Goal: Task Accomplishment & Management: Manage account settings

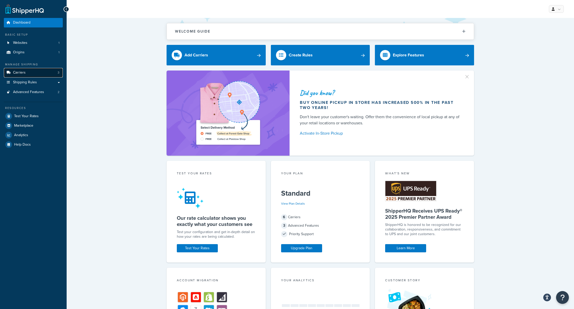
click at [46, 74] on link "Carriers 3" at bounding box center [33, 72] width 59 height 9
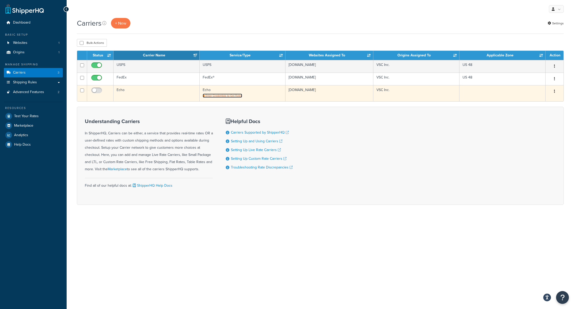
click at [230, 97] on span "Enter Credentials to Get Rates" at bounding box center [223, 95] width 37 height 4
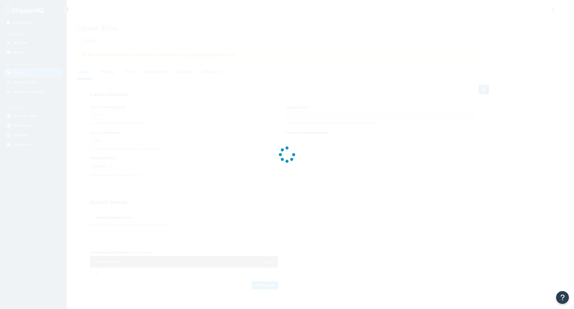
select select "echoFreight"
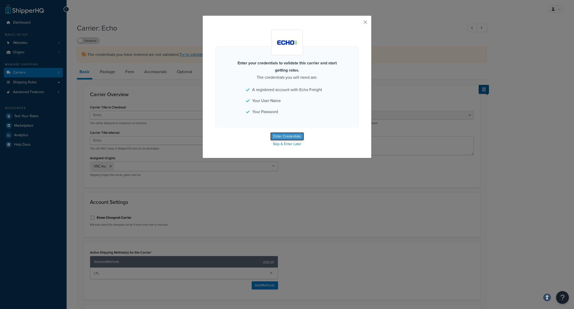
click at [285, 138] on button "Enter Credentials" at bounding box center [287, 136] width 34 height 8
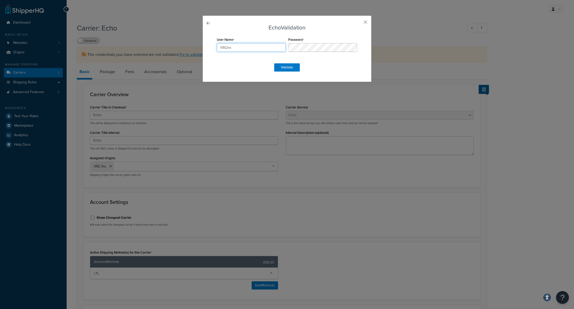
click at [250, 47] on input "VSCinc" at bounding box center [251, 47] width 69 height 9
paste input "E156760"
type input "E156760"
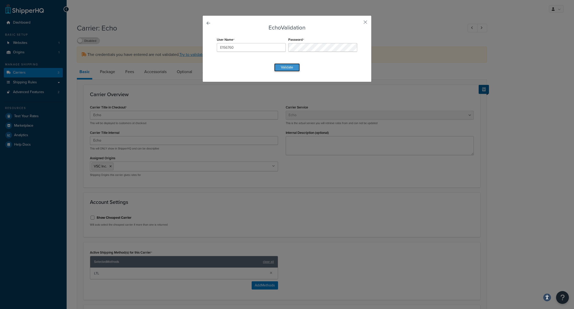
click at [293, 64] on button "Validate" at bounding box center [287, 67] width 26 height 8
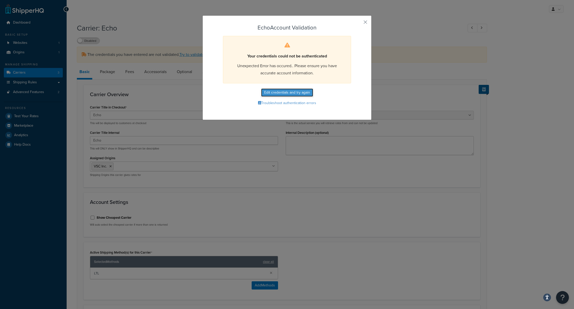
click at [295, 92] on button "Edit credentials and try again" at bounding box center [287, 92] width 52 height 8
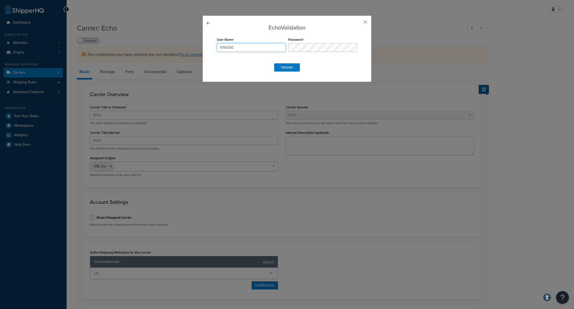
click at [249, 48] on input "E156760" at bounding box center [251, 47] width 69 height 9
paste input "VSCinc"
type input "VSCinc"
click at [276, 69] on button "Validate" at bounding box center [287, 67] width 26 height 8
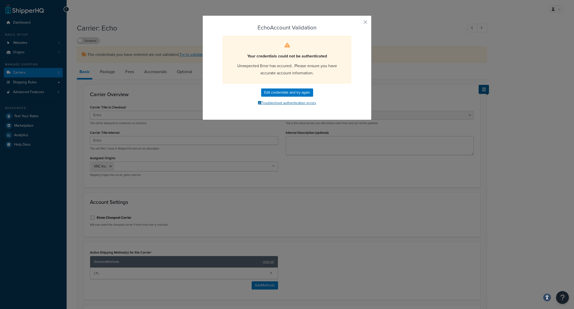
click at [304, 101] on button "Troubleshoot authentication errors" at bounding box center [286, 103] width 143 height 8
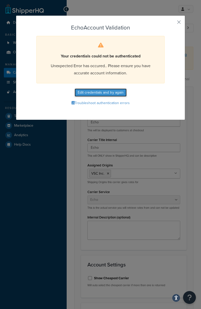
click at [104, 91] on button "Edit credentials and try again" at bounding box center [101, 92] width 52 height 8
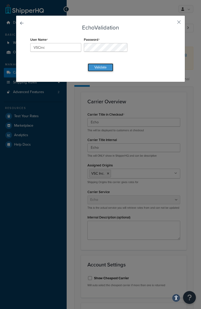
click at [99, 68] on button "Validate" at bounding box center [101, 67] width 26 height 8
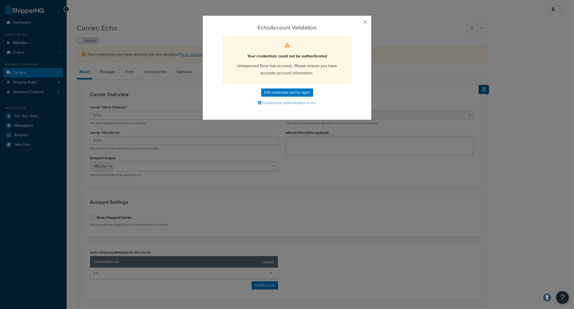
click at [358, 24] on button "button" at bounding box center [357, 23] width 1 height 1
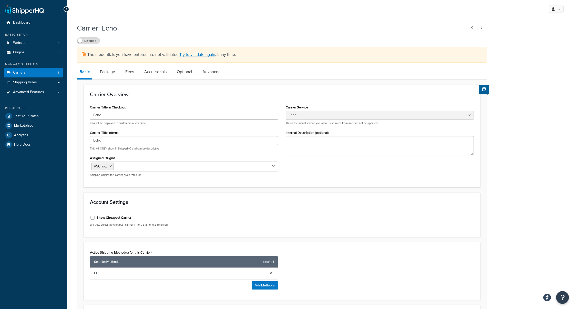
scroll to position [4, 0]
select select "echoFreight"
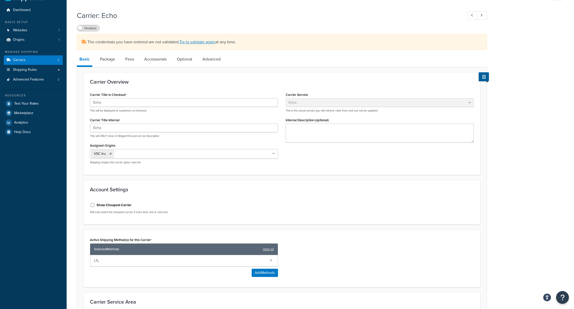
scroll to position [14, 0]
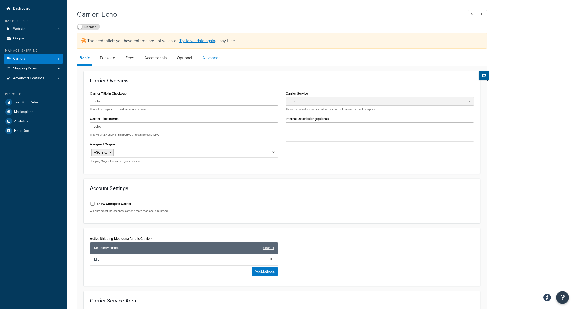
click at [209, 57] on link "Advanced" at bounding box center [211, 58] width 23 height 12
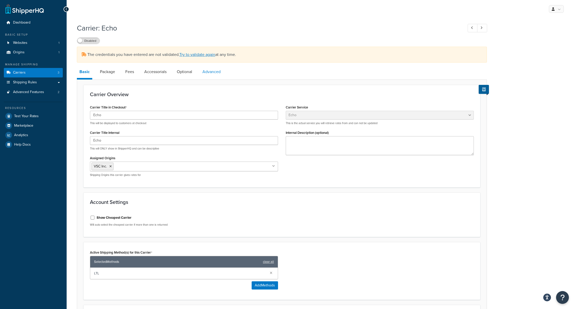
select select "false"
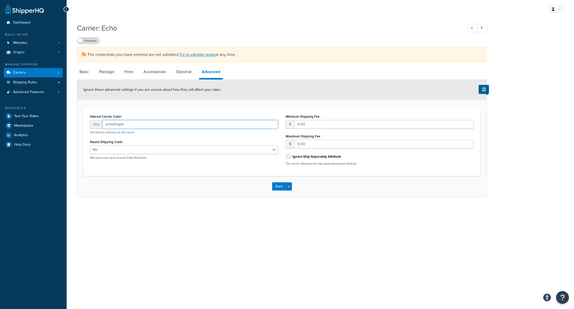
click at [173, 125] on input "echofreight" at bounding box center [190, 124] width 176 height 9
click at [182, 76] on link "Optional" at bounding box center [183, 72] width 20 height 12
select select "55"
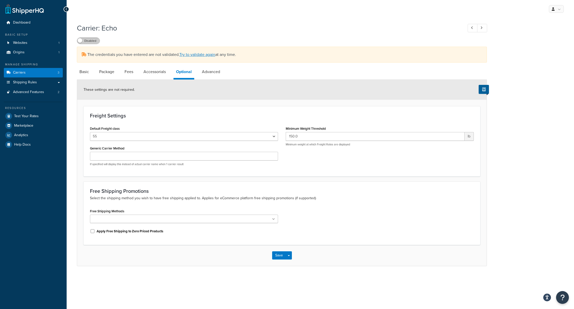
click at [91, 39] on label "Disabled" at bounding box center [88, 41] width 23 height 6
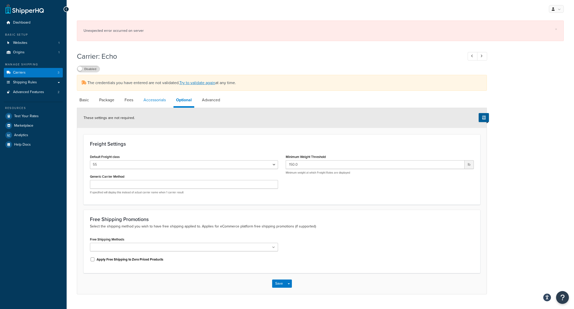
click at [159, 100] on link "Accessorials" at bounding box center [154, 100] width 27 height 12
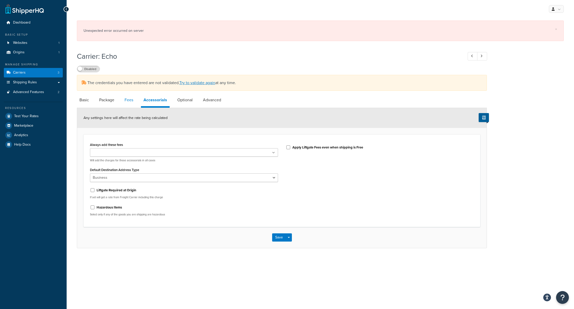
click at [124, 96] on link "Fees" at bounding box center [129, 100] width 14 height 12
select select "AFTER"
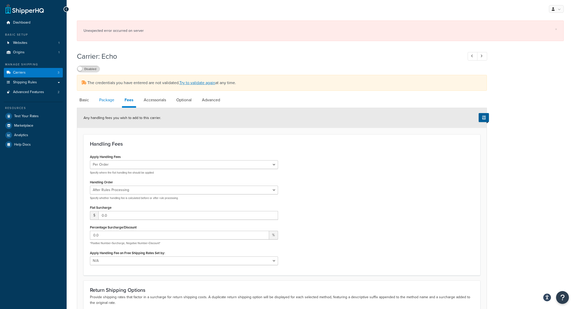
click at [112, 105] on link "Package" at bounding box center [107, 100] width 20 height 12
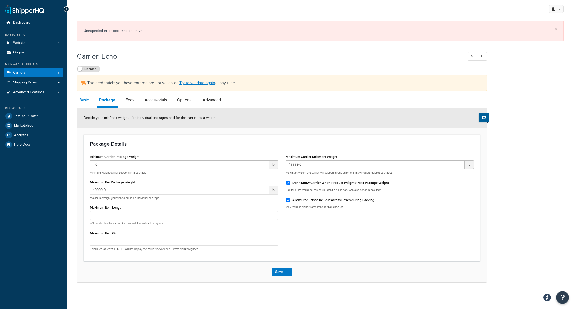
click at [88, 103] on link "Basic" at bounding box center [84, 100] width 15 height 12
select select "echoFreight"
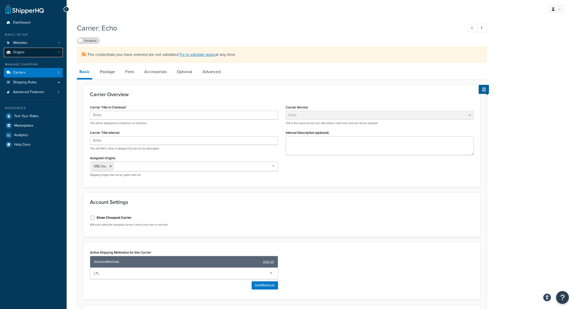
click at [37, 54] on link "Origins 1" at bounding box center [33, 52] width 59 height 9
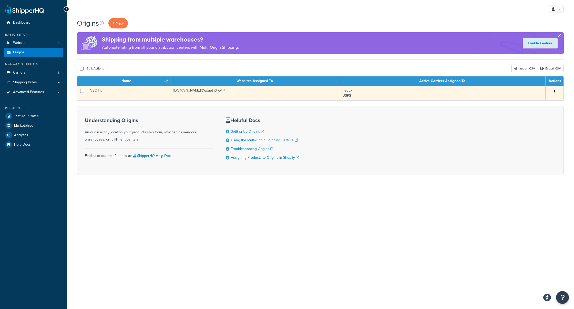
click at [552, 92] on button "button" at bounding box center [554, 92] width 7 height 8
click at [545, 99] on link "Edit" at bounding box center [537, 101] width 40 height 10
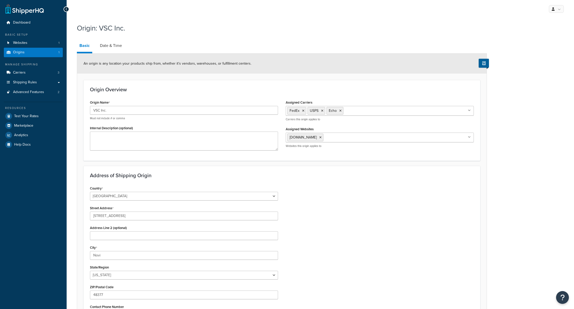
select select "22"
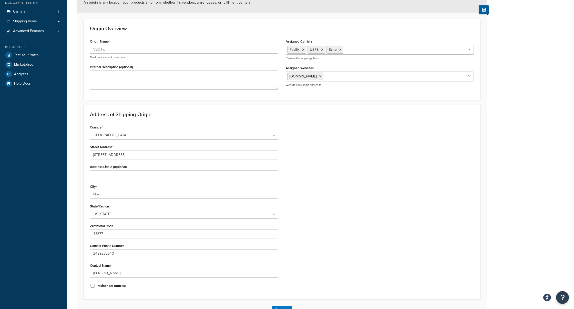
scroll to position [63, 0]
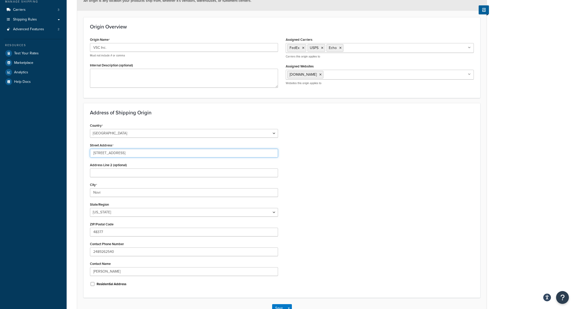
drag, startPoint x: 129, startPoint y: 153, endPoint x: 176, endPoint y: 152, distance: 47.9
click at [176, 152] on input "[STREET_ADDRESS]" at bounding box center [184, 153] width 188 height 9
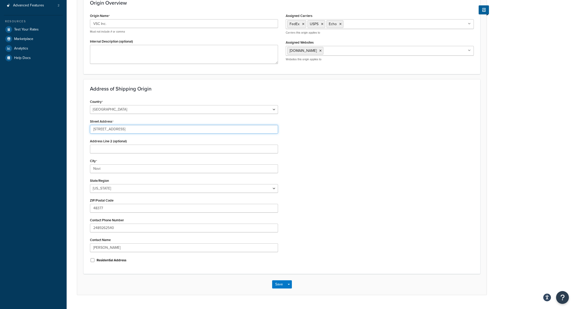
scroll to position [93, 0]
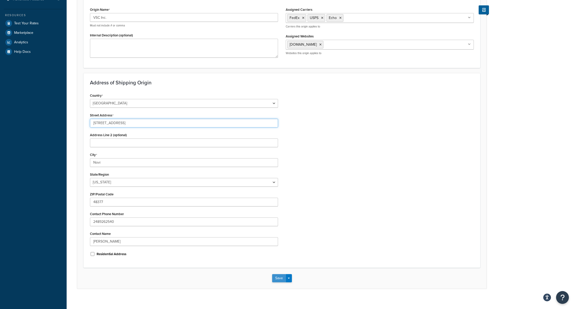
type input "[STREET_ADDRESS]"
click at [279, 275] on button "Save" at bounding box center [279, 278] width 14 height 8
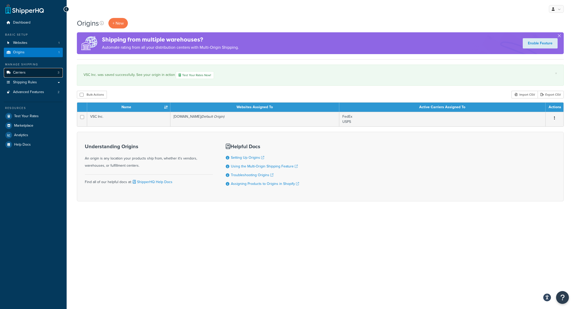
click at [35, 74] on link "Carriers 3" at bounding box center [33, 72] width 59 height 9
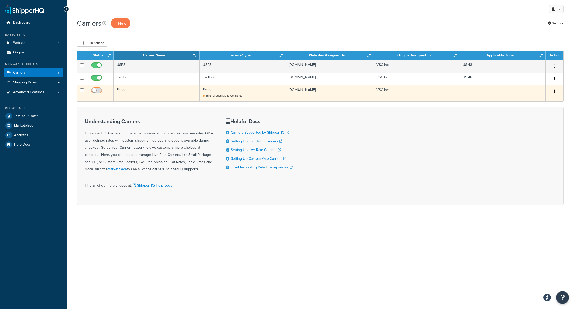
click at [95, 93] on input "checkbox" at bounding box center [97, 91] width 14 height 6
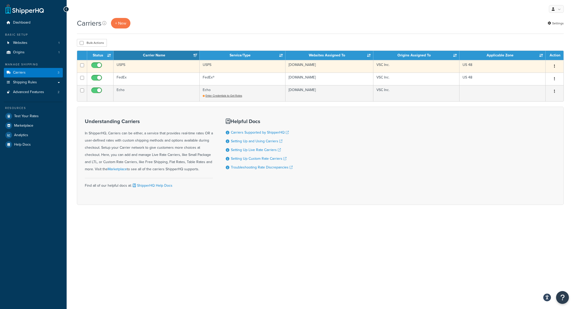
checkbox input "false"
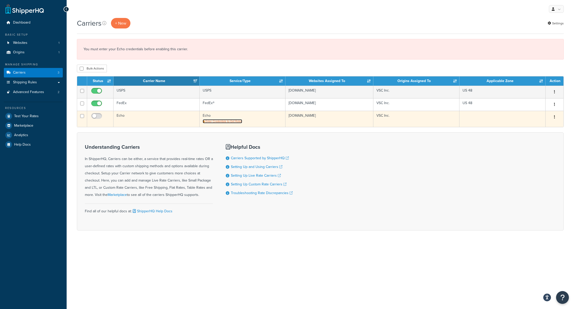
click at [223, 119] on span "Enter Credentials to Get Rates" at bounding box center [223, 121] width 37 height 4
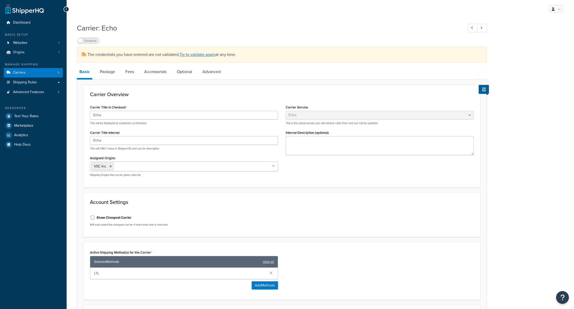
select select "echoFreight"
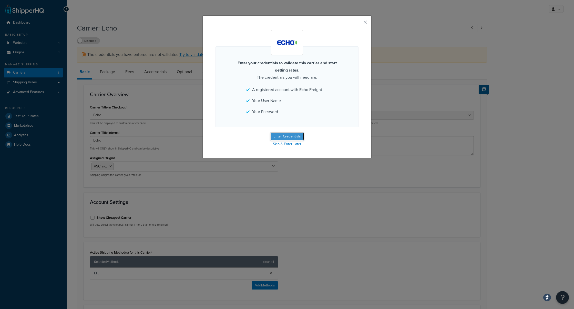
click at [289, 134] on button "Enter Credentials" at bounding box center [287, 136] width 34 height 8
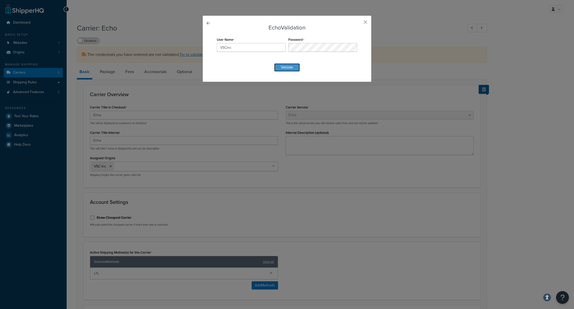
click at [285, 67] on button "Validate" at bounding box center [287, 67] width 26 height 8
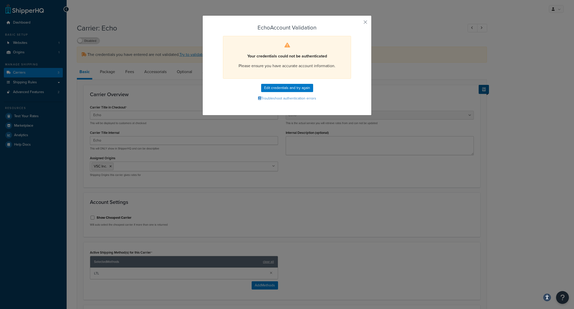
click at [367, 28] on div "Echo Account Validation Your credentials could not be authenticated Please ensu…" at bounding box center [286, 65] width 169 height 100
click at [363, 20] on div "Echo Account Validation Your credentials could not be authenticated Please ensu…" at bounding box center [286, 65] width 169 height 100
click at [368, 22] on div "Echo Account Validation Your credentials could not be authenticated Please ensu…" at bounding box center [286, 65] width 169 height 100
click at [358, 23] on button "button" at bounding box center [357, 23] width 1 height 1
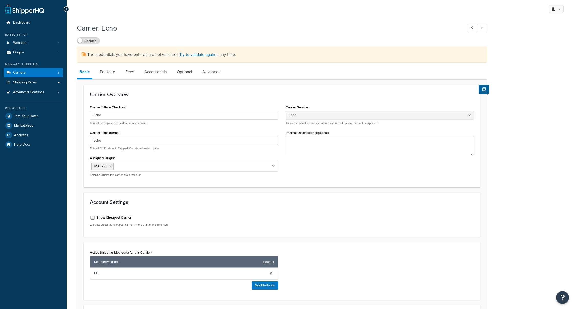
select select "echoFreight"
click at [154, 169] on ul "VSC Inc." at bounding box center [184, 166] width 188 height 10
click at [151, 165] on input "Assigned Origins" at bounding box center [137, 166] width 45 height 6
click at [139, 151] on div "Carrier Title in Checkout Echo This will be displayed to customers at checkout …" at bounding box center [184, 141] width 196 height 77
click at [109, 166] on li "VSC Inc." at bounding box center [102, 166] width 22 height 8
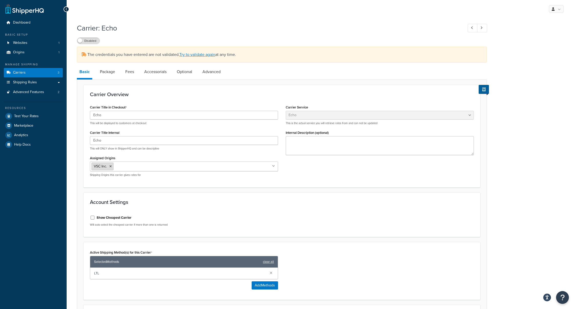
click at [110, 166] on icon at bounding box center [110, 166] width 2 height 3
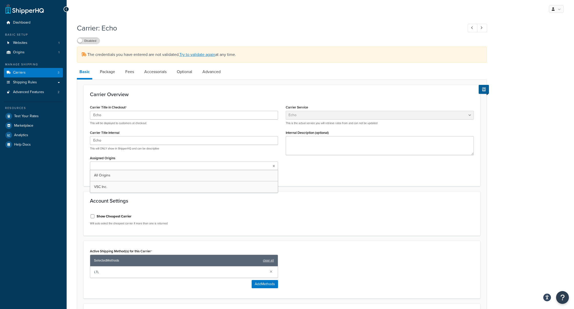
click at [110, 166] on input "Assigned Origins" at bounding box center [113, 166] width 45 height 6
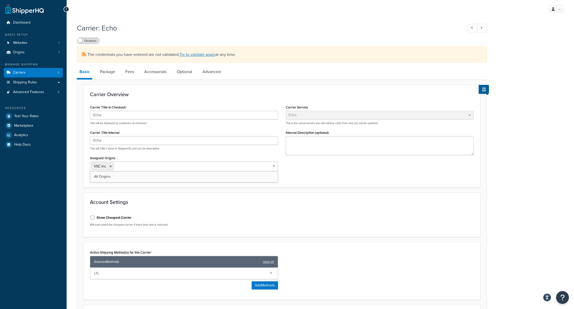
click at [308, 170] on div "Carrier Title in Checkout Echo This will be displayed to customers at checkout …" at bounding box center [281, 141] width 391 height 77
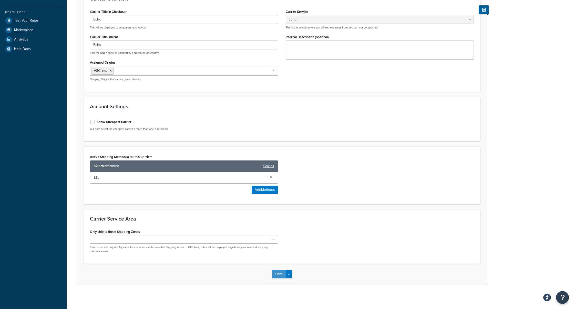
click at [279, 270] on button "Save" at bounding box center [279, 274] width 14 height 8
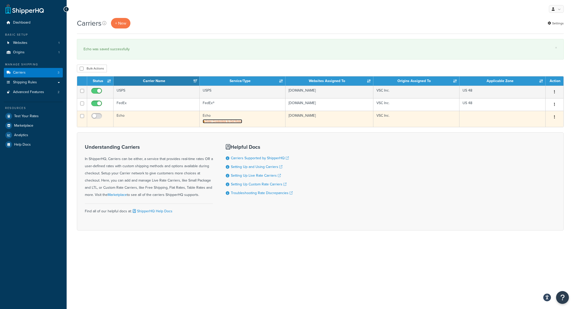
click at [231, 121] on span "Enter Credentials to Get Rates" at bounding box center [223, 121] width 37 height 4
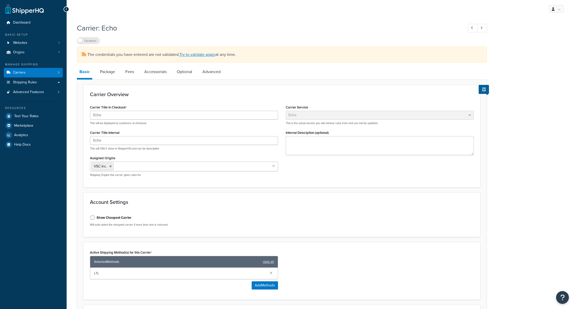
select select "echoFreight"
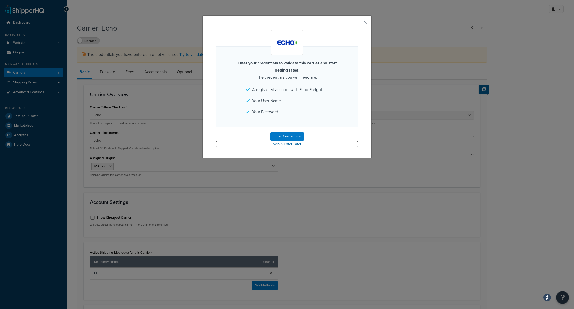
click at [292, 145] on link "Skip & Enter Later" at bounding box center [286, 143] width 143 height 7
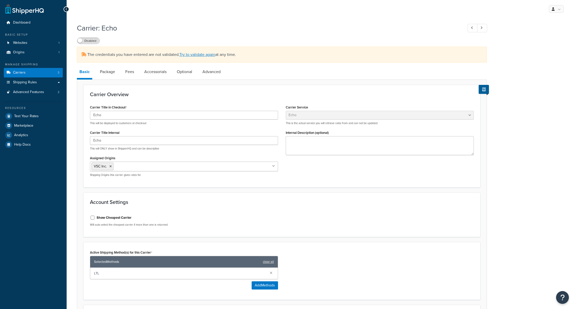
select select "echoFreight"
click at [201, 52] on link "Try to validate again" at bounding box center [197, 54] width 36 height 6
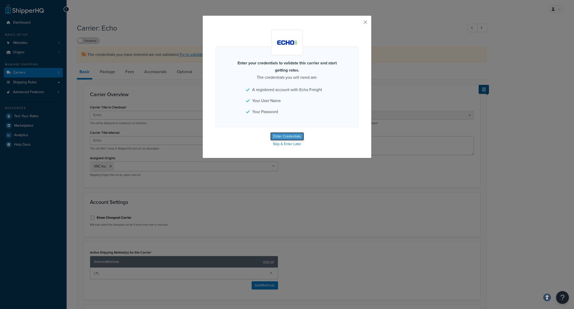
click at [290, 133] on button "Enter Credentials" at bounding box center [287, 136] width 34 height 8
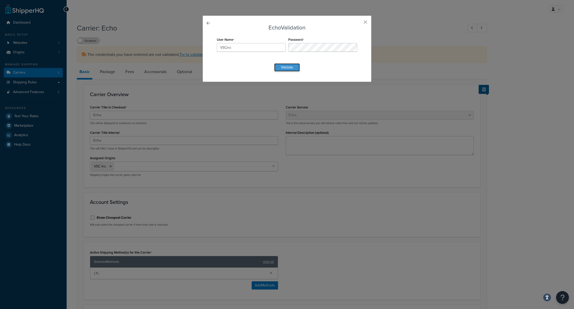
click at [292, 65] on button "Validate" at bounding box center [287, 67] width 26 height 8
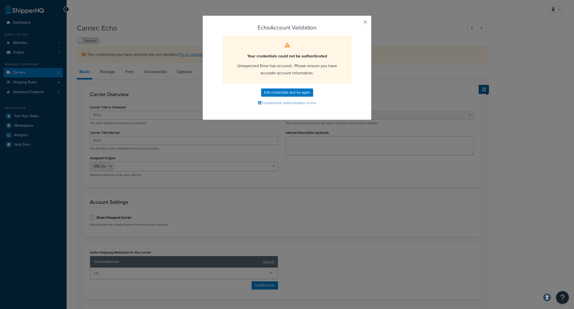
click at [358, 23] on button "button" at bounding box center [357, 23] width 1 height 1
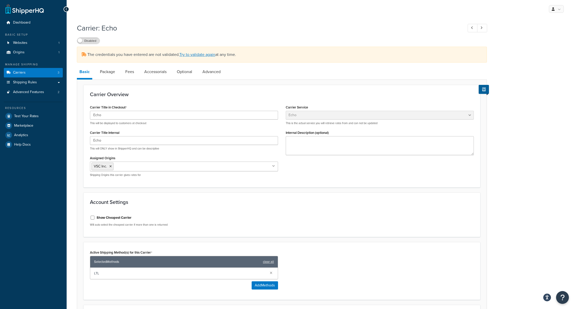
select select "echoFreight"
click at [25, 45] on link "Websites 1" at bounding box center [33, 42] width 59 height 9
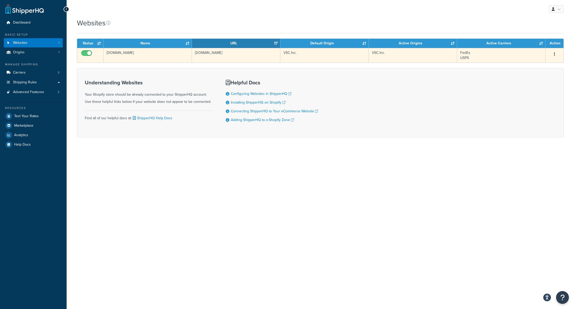
click at [552, 51] on button "button" at bounding box center [554, 54] width 7 height 8
click at [535, 62] on link "Edit" at bounding box center [533, 64] width 40 height 10
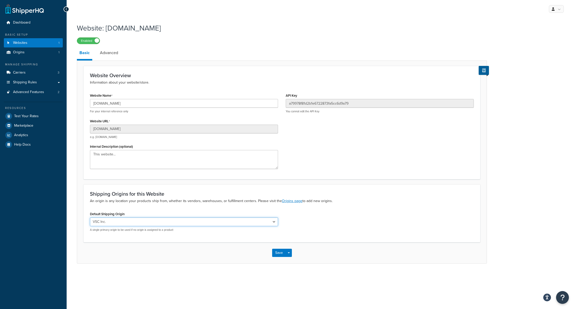
click at [163, 221] on select "VSC Inc." at bounding box center [184, 221] width 188 height 9
click at [113, 53] on link "Advanced" at bounding box center [108, 53] width 23 height 12
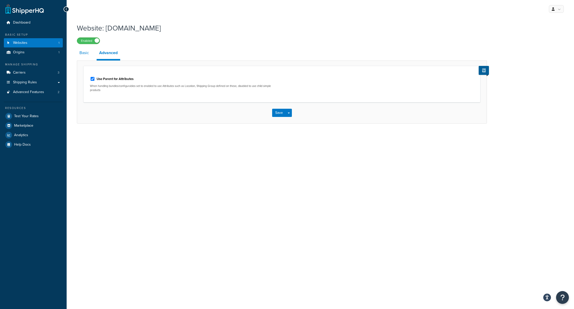
click at [84, 55] on link "Basic" at bounding box center [84, 53] width 15 height 12
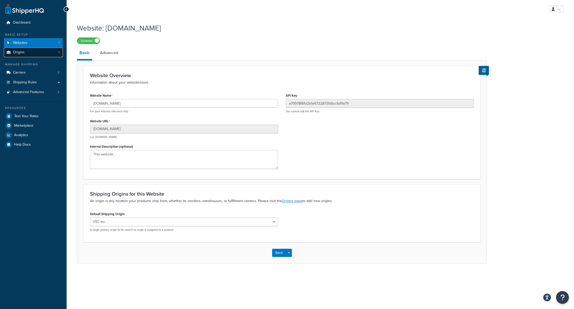
click at [31, 53] on link "Origins 1" at bounding box center [33, 52] width 59 height 9
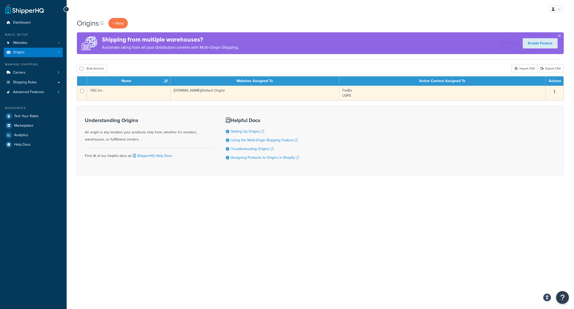
click at [554, 90] on icon "button" at bounding box center [554, 92] width 1 height 4
click at [546, 104] on link "Edit" at bounding box center [537, 101] width 40 height 10
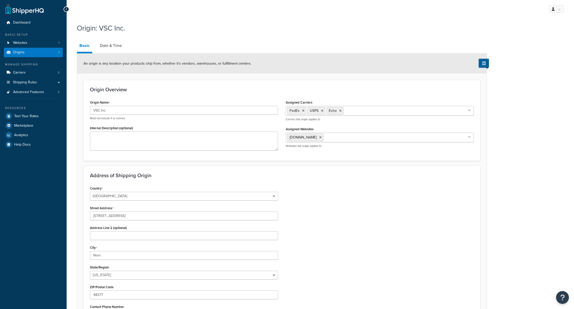
select select "22"
click at [111, 44] on link "Date & Time" at bounding box center [110, 45] width 27 height 12
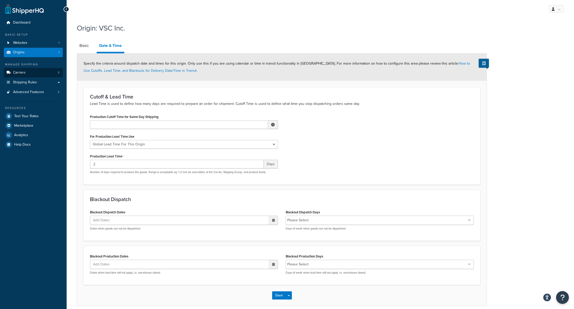
click at [31, 77] on div "Manage Shipping Carriers 3 Shipping Rules Shipping Rules All Shipping Rules 2 S…" at bounding box center [33, 79] width 59 height 34
click at [33, 71] on link "Carriers 3" at bounding box center [33, 72] width 59 height 9
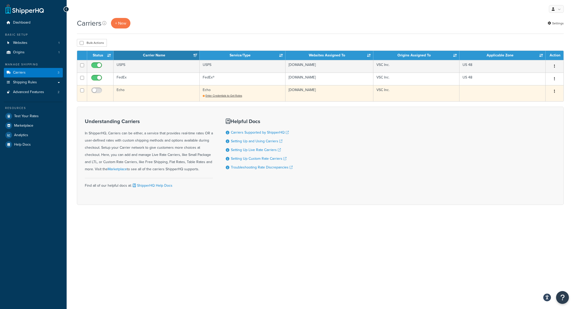
click at [555, 93] on button "button" at bounding box center [554, 91] width 7 height 8
click at [544, 101] on link "Edit" at bounding box center [533, 101] width 40 height 10
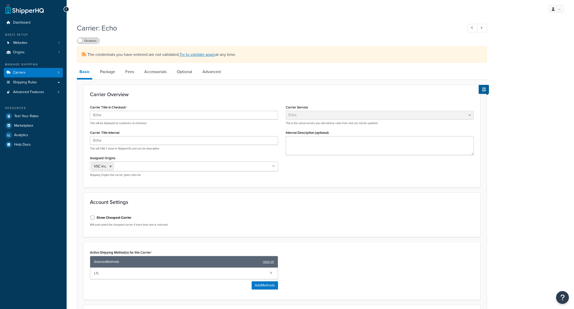
select select "echoFreight"
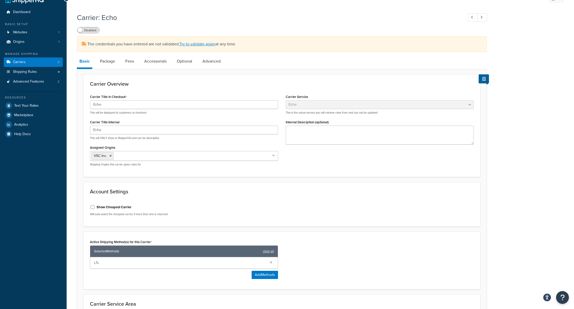
scroll to position [13, 0]
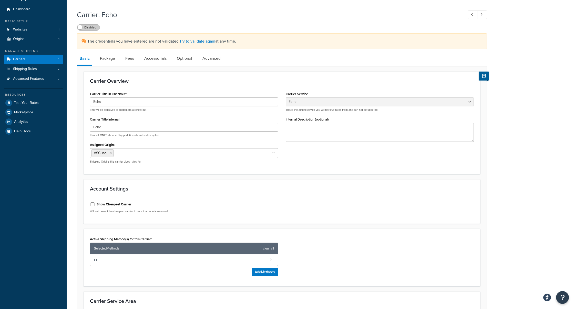
click at [94, 30] on label "Disabled" at bounding box center [88, 27] width 23 height 6
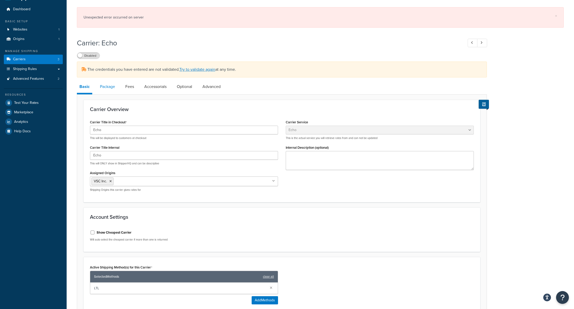
click at [111, 82] on link "Package" at bounding box center [107, 86] width 20 height 12
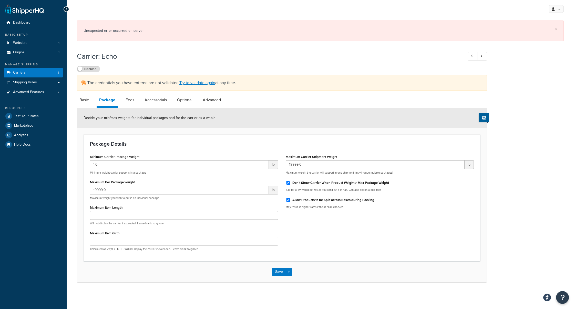
click at [127, 83] on span "The credentials you have entered are not validated. Try to validate again at an…" at bounding box center [161, 83] width 149 height 6
click at [141, 100] on li "Fees" at bounding box center [132, 100] width 19 height 12
click at [132, 100] on link "Fees" at bounding box center [130, 100] width 14 height 12
select select "AFTER"
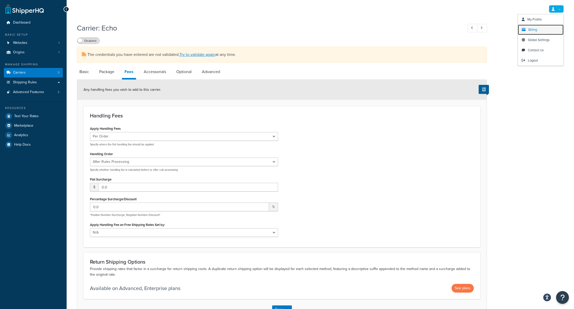
click at [536, 29] on span "Billing" at bounding box center [532, 29] width 9 height 5
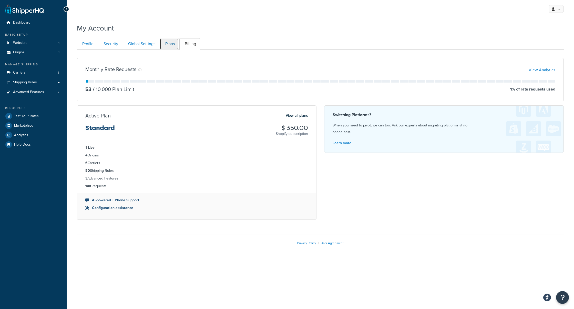
click at [165, 42] on link "Plans" at bounding box center [169, 44] width 19 height 12
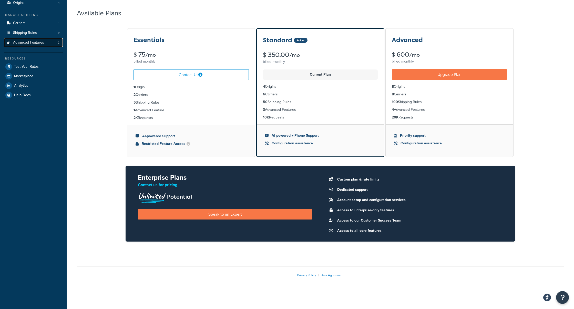
click at [34, 42] on span "Advanced Features" at bounding box center [28, 42] width 31 height 4
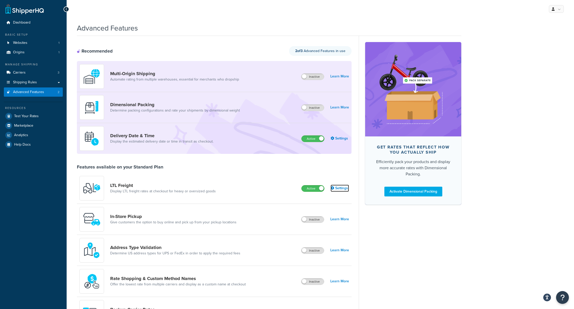
click at [335, 189] on link "Settings" at bounding box center [339, 187] width 18 height 7
click at [30, 74] on link "Carriers 3" at bounding box center [33, 72] width 59 height 9
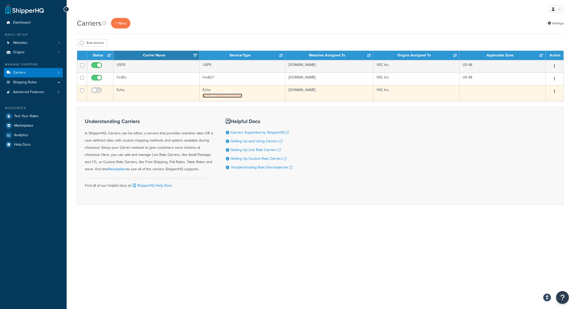
click at [220, 93] on span "Enter Credentials to Get Rates" at bounding box center [223, 95] width 37 height 4
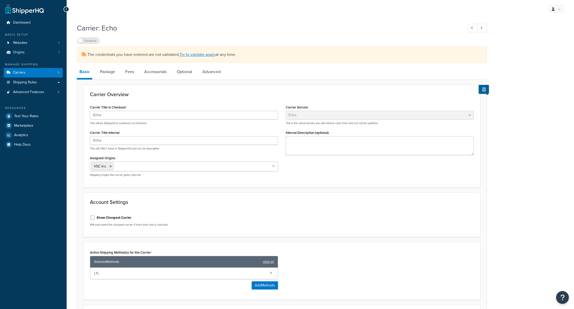
select select "echoFreight"
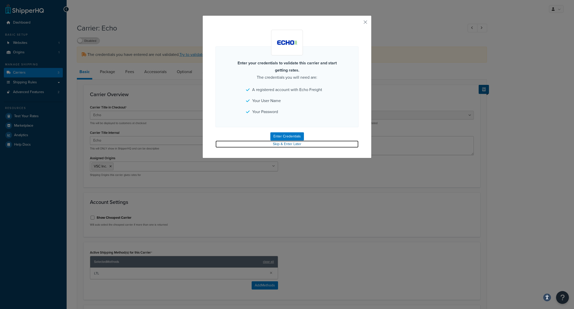
click at [284, 146] on link "Skip & Enter Later" at bounding box center [286, 143] width 143 height 7
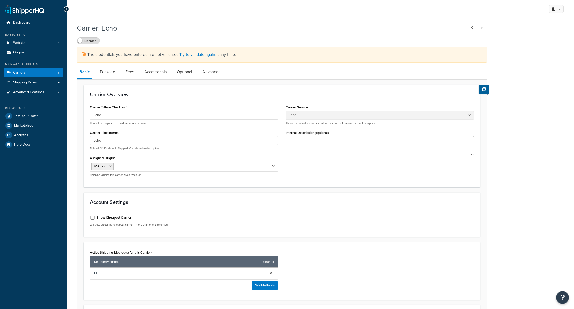
select select "echoFreight"
click at [96, 39] on label "Disabled" at bounding box center [88, 41] width 23 height 6
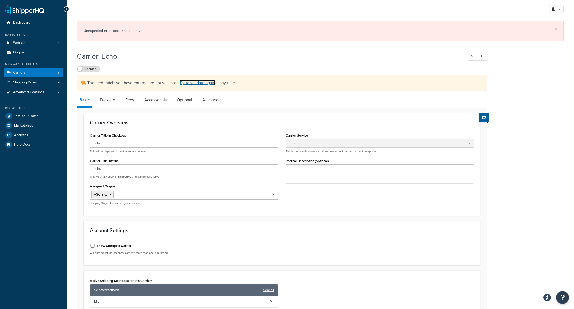
click at [205, 80] on link "Try to validate again" at bounding box center [197, 83] width 36 height 6
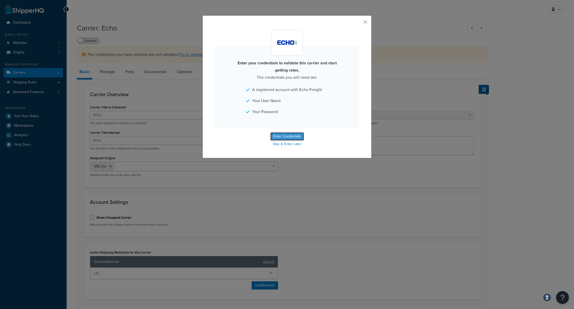
click at [285, 137] on button "Enter Credentials" at bounding box center [287, 136] width 34 height 8
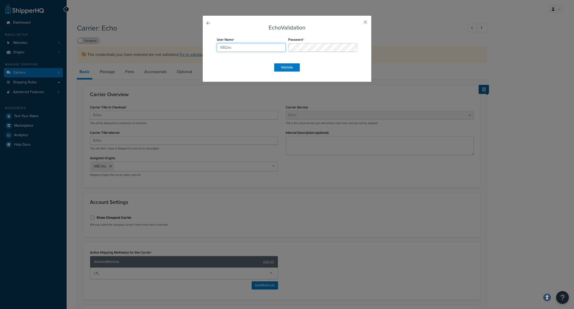
click at [248, 48] on input "VSCinc" at bounding box center [251, 47] width 69 height 9
paste input "E156760"
type input "E156760"
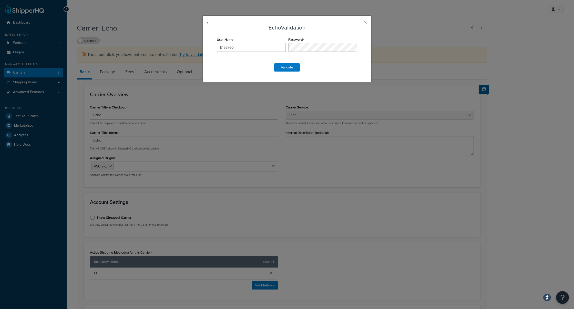
click at [283, 62] on form "Echo Validation User Name E156760 Password Validate" at bounding box center [286, 48] width 143 height 47
click at [283, 64] on button "Validate" at bounding box center [287, 67] width 26 height 8
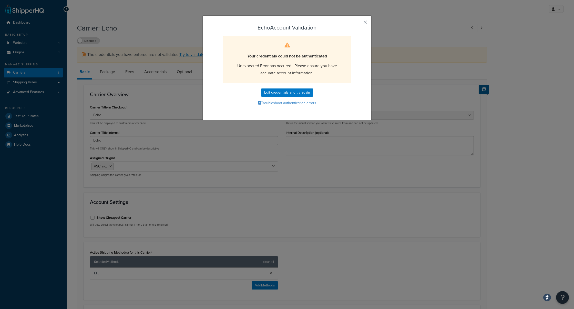
click at [358, 23] on button "button" at bounding box center [357, 23] width 1 height 1
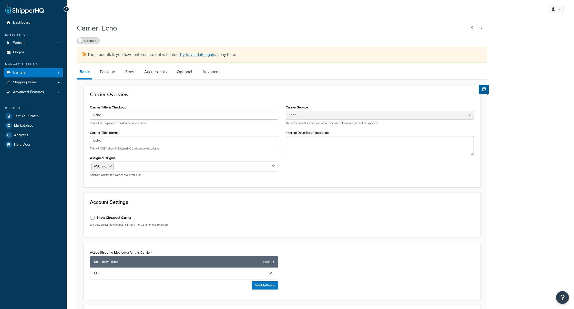
select select "echoFreight"
